Goal: Contribute content: Add original content to the website for others to see

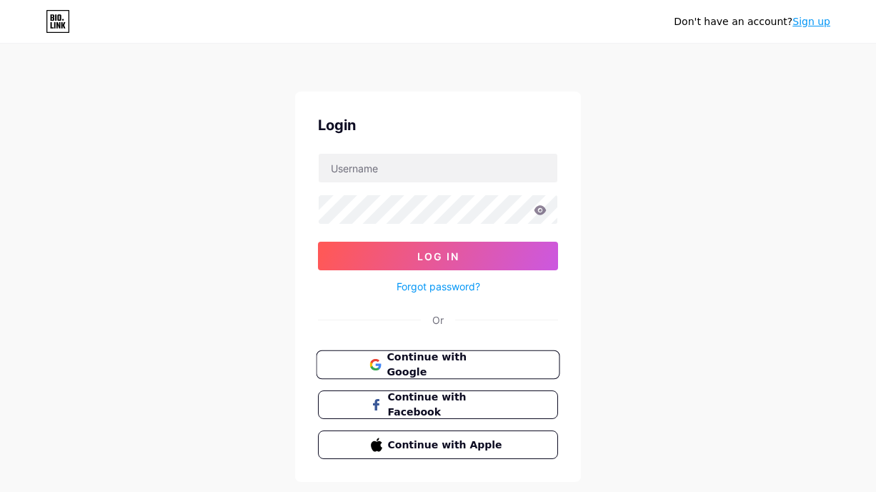
click at [408, 372] on button "Continue with Google" at bounding box center [438, 364] width 244 height 29
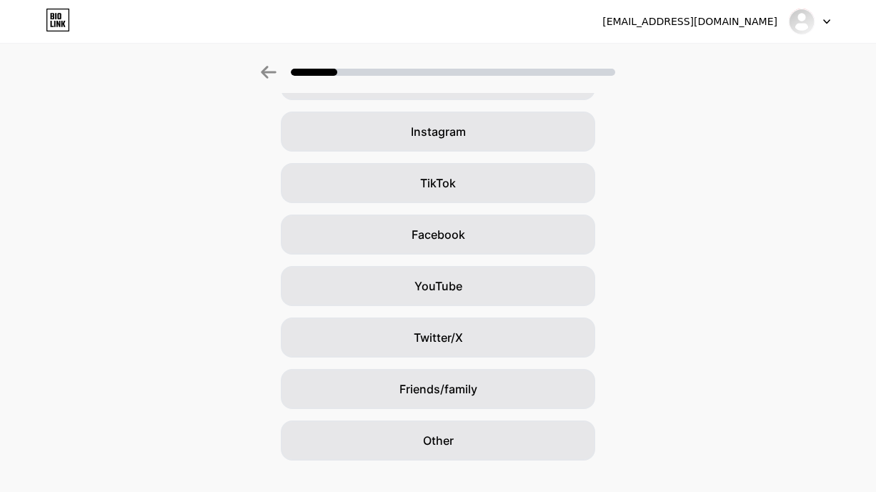
scroll to position [102, 0]
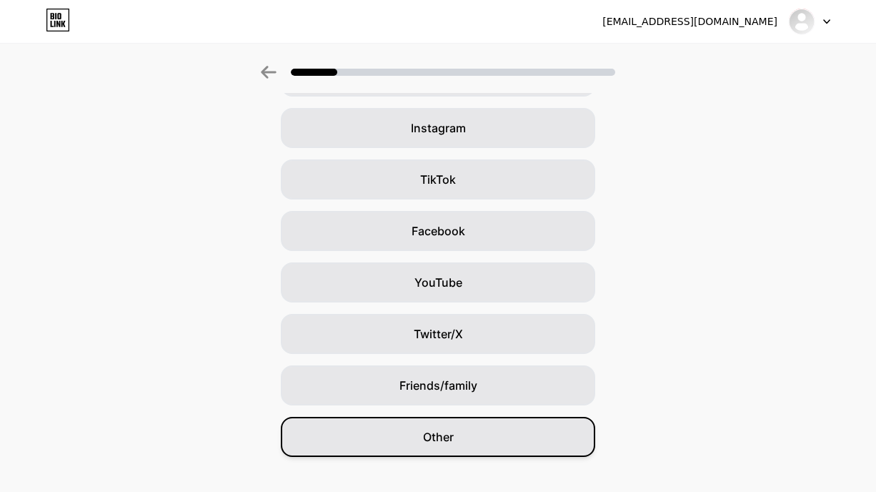
click at [424, 449] on div "Other" at bounding box center [438, 437] width 314 height 40
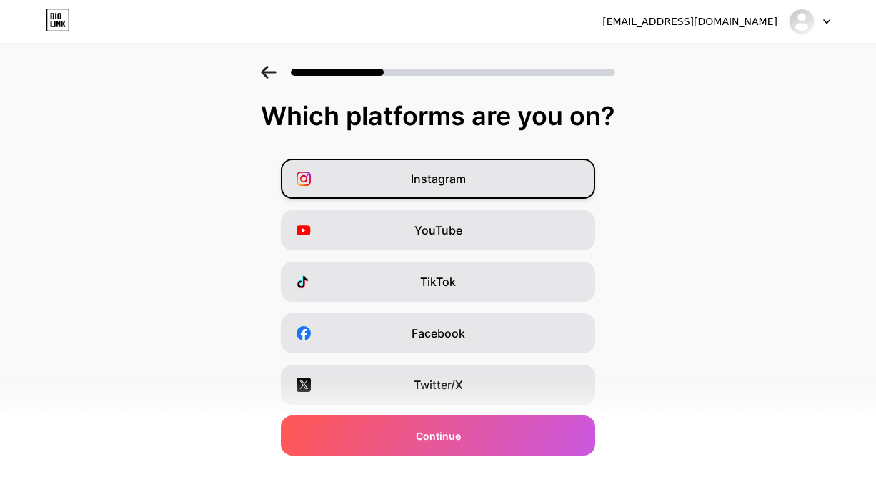
click at [505, 187] on div "Instagram" at bounding box center [438, 179] width 314 height 40
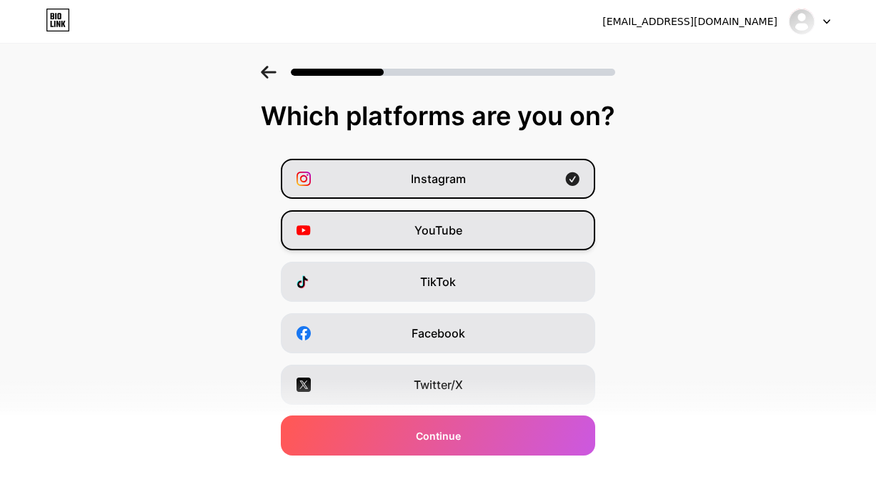
click at [485, 230] on div "YouTube" at bounding box center [438, 230] width 314 height 40
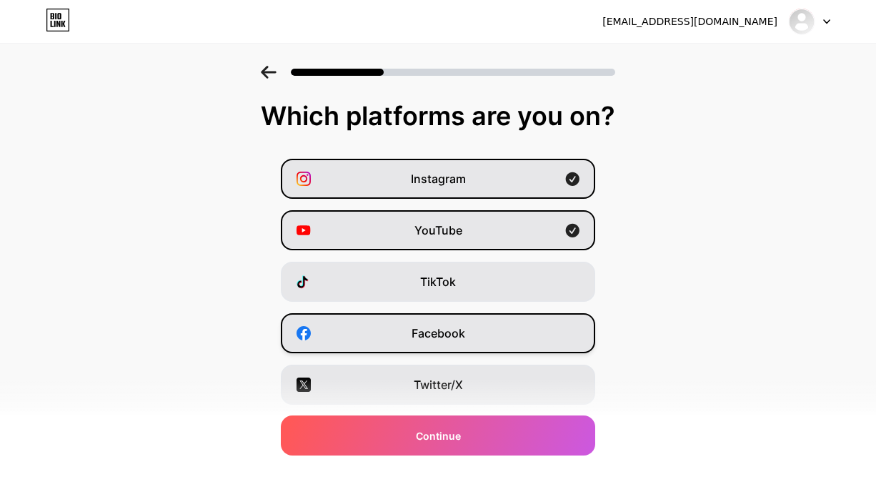
click at [476, 337] on div "Facebook" at bounding box center [438, 333] width 314 height 40
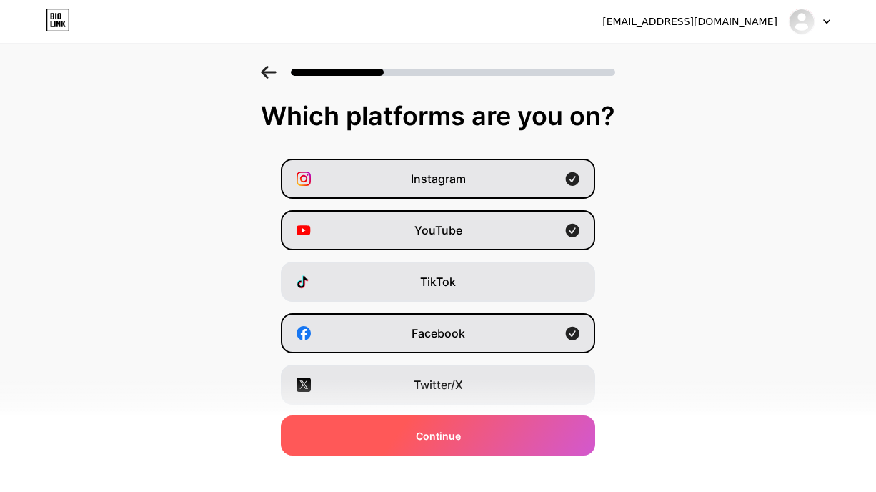
click at [452, 443] on div "Continue" at bounding box center [438, 435] width 314 height 40
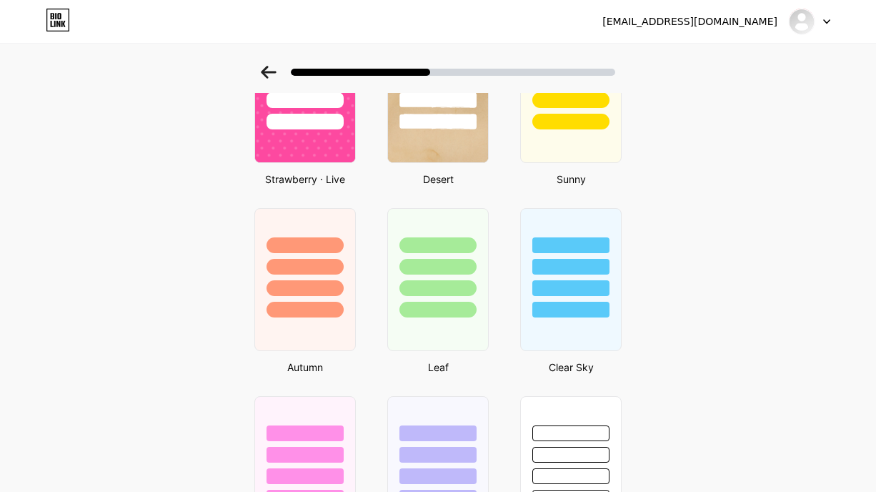
scroll to position [1211, 0]
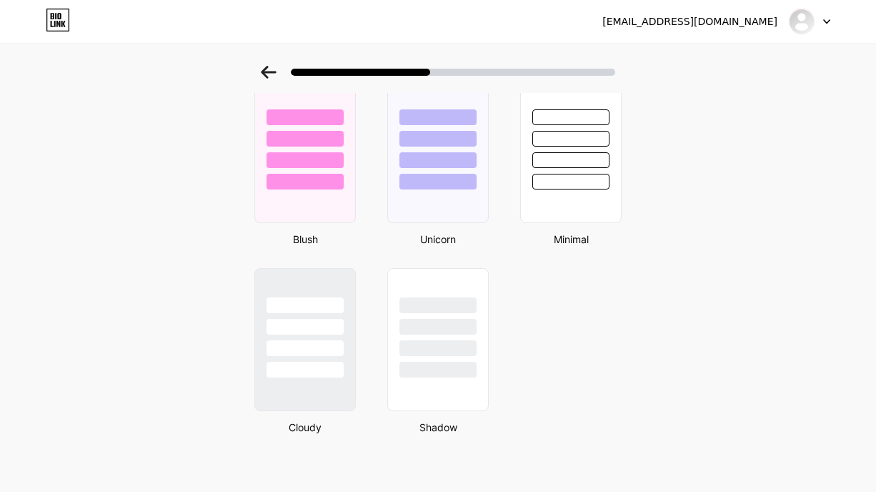
click at [827, 23] on icon at bounding box center [827, 22] width 6 height 4
click at [765, 63] on li "Logout" at bounding box center [740, 58] width 177 height 39
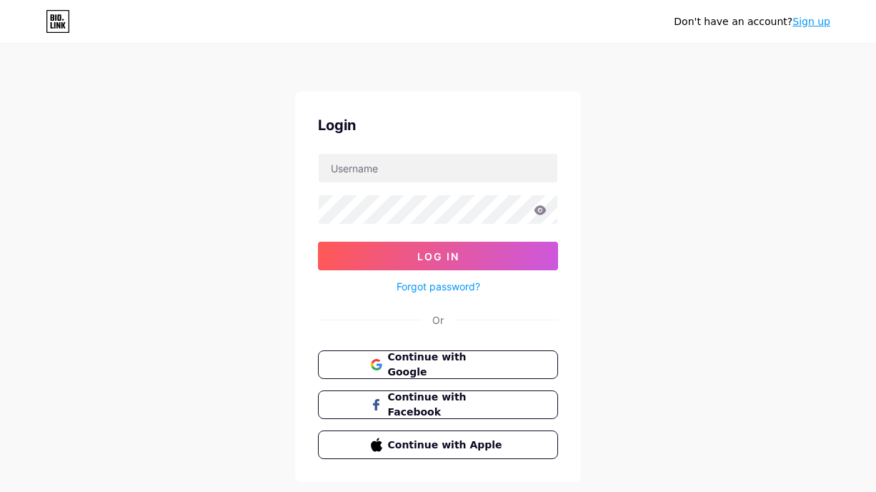
click at [473, 184] on form "Log In Forgot password?" at bounding box center [438, 224] width 240 height 142
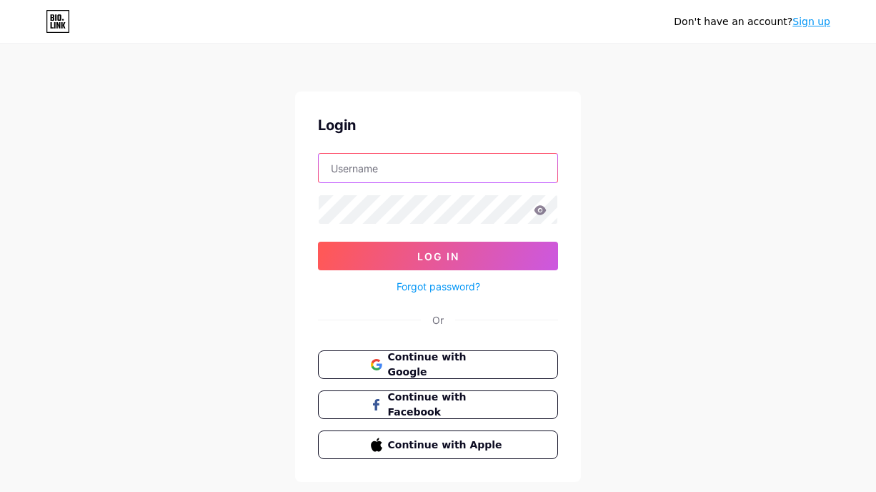
click at [475, 178] on input "text" at bounding box center [438, 168] width 239 height 29
click at [473, 169] on input "text" at bounding box center [438, 168] width 239 height 29
type input "amatabobsound"
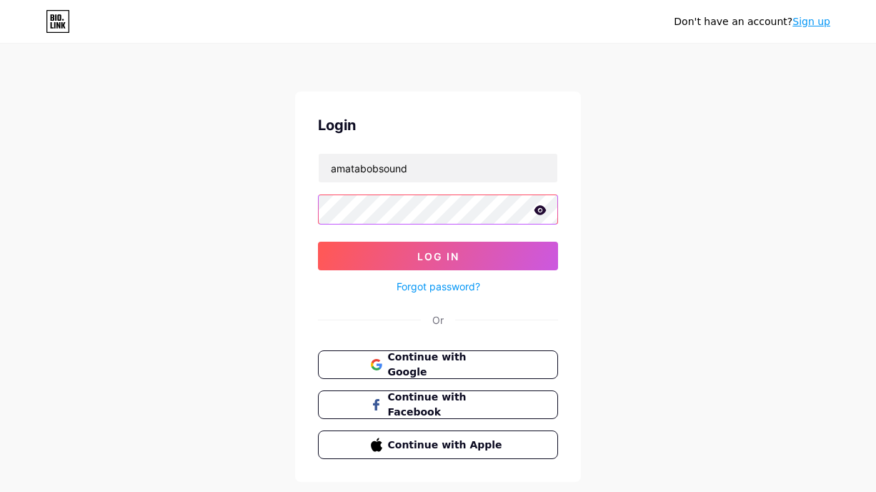
click at [318, 242] on button "Log In" at bounding box center [438, 256] width 240 height 29
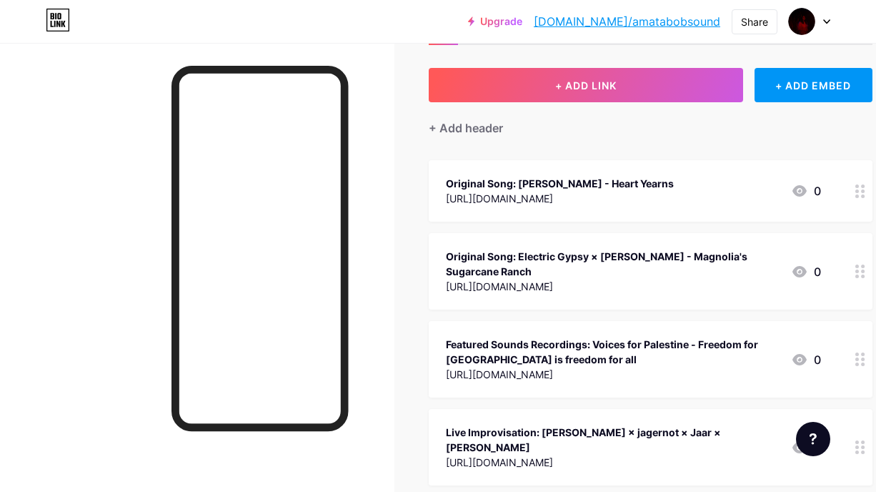
scroll to position [64, 0]
click at [660, 197] on div "Original Song: Amata Bob - Heart Yearns https://youtu.be/iE6DbmlQLTY 0" at bounding box center [633, 191] width 375 height 33
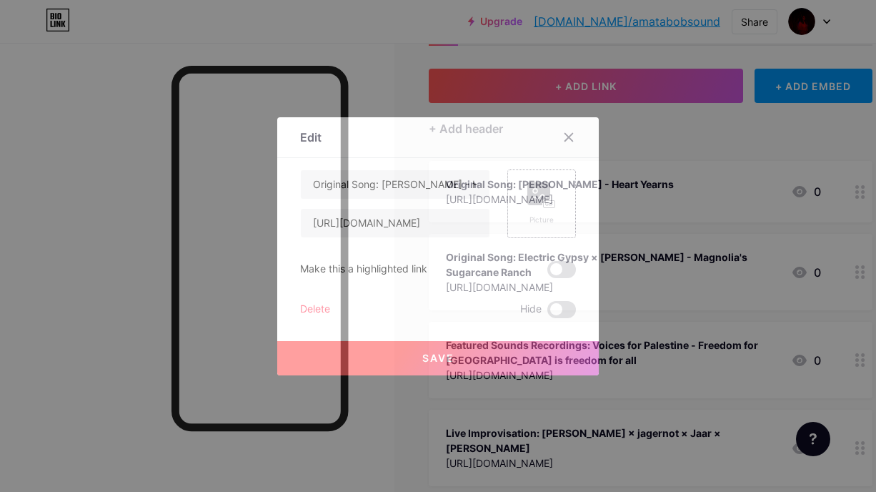
click at [545, 202] on rect at bounding box center [549, 203] width 11 height 7
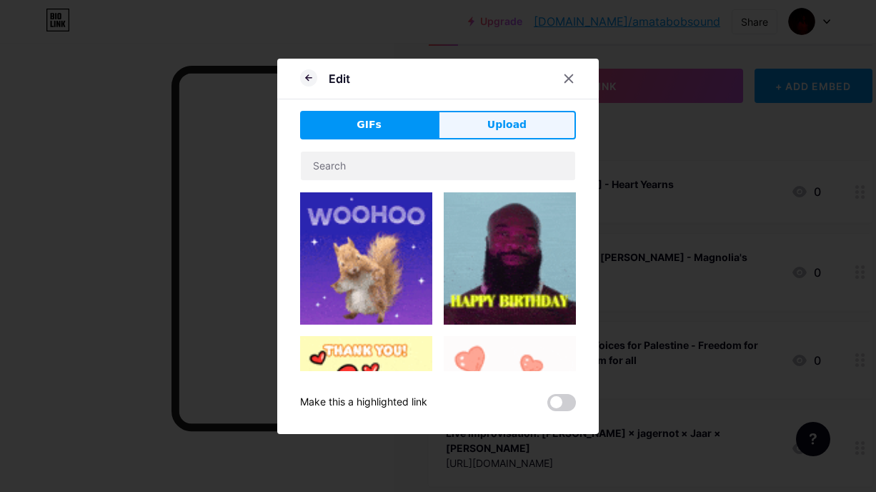
click at [532, 131] on button "Upload" at bounding box center [507, 125] width 138 height 29
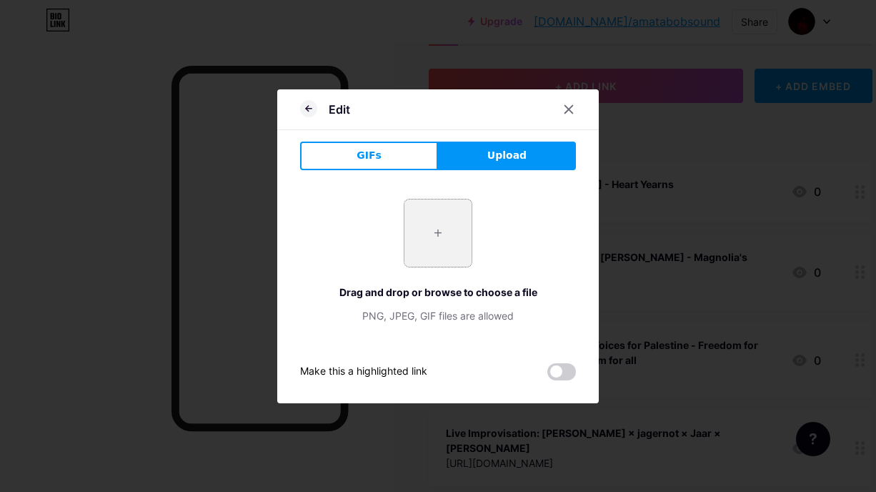
click at [451, 231] on input "file" at bounding box center [437, 232] width 67 height 67
type input "C:\fakepath\Amata Bob - Heart Yearns (Cover Art).png"
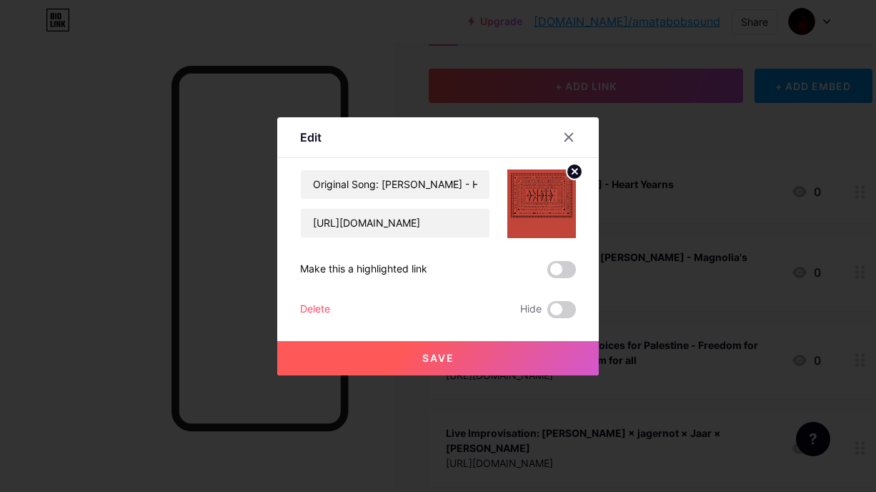
click at [447, 354] on span "Save" at bounding box center [438, 358] width 32 height 12
